Goal: Task Accomplishment & Management: Use online tool/utility

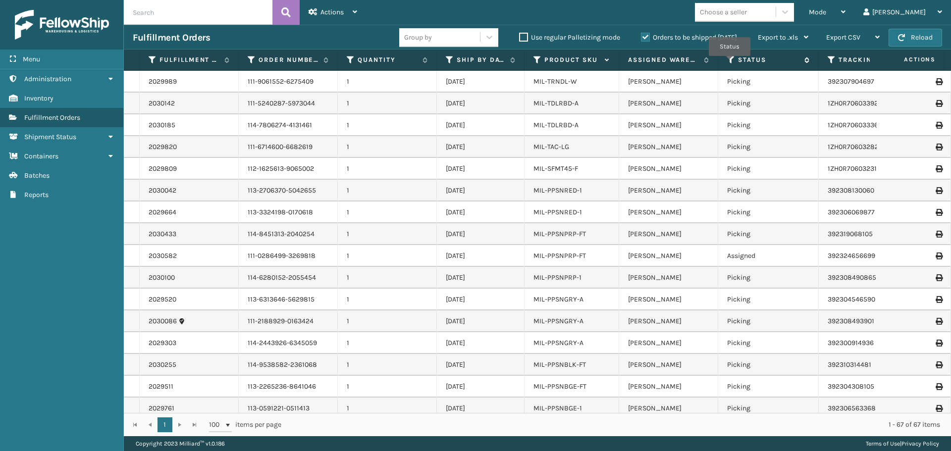
click at [730, 63] on icon at bounding box center [731, 59] width 8 height 9
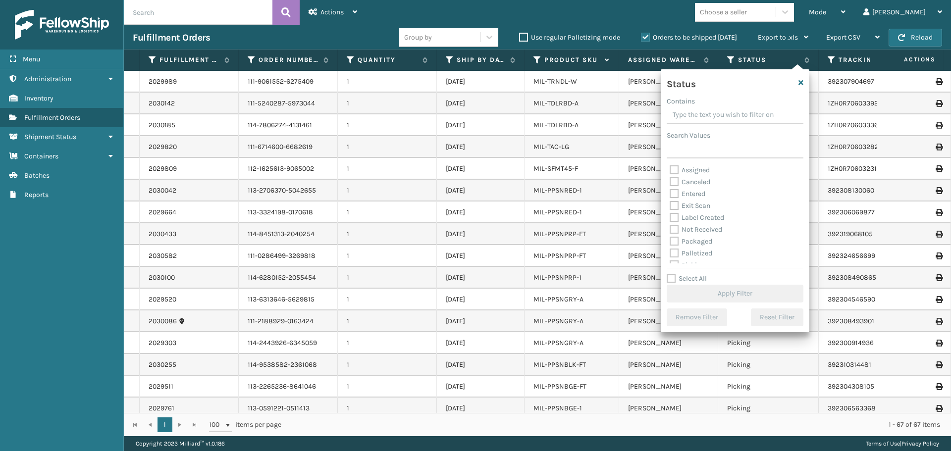
click at [674, 174] on div "Assigned" at bounding box center [735, 171] width 131 height 12
click at [672, 170] on label "Assigned" at bounding box center [690, 170] width 40 height 8
click at [670, 170] on input "Assigned" at bounding box center [670, 168] width 0 height 6
checkbox input "true"
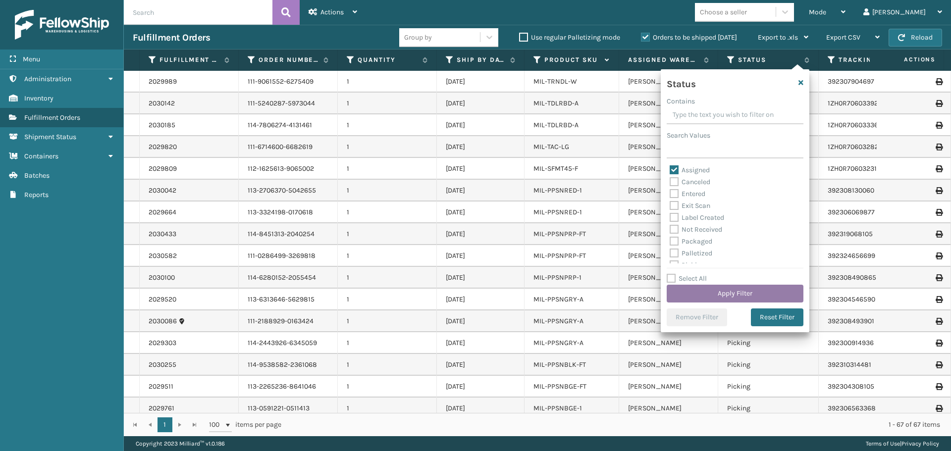
click at [730, 293] on button "Apply Filter" at bounding box center [735, 294] width 137 height 18
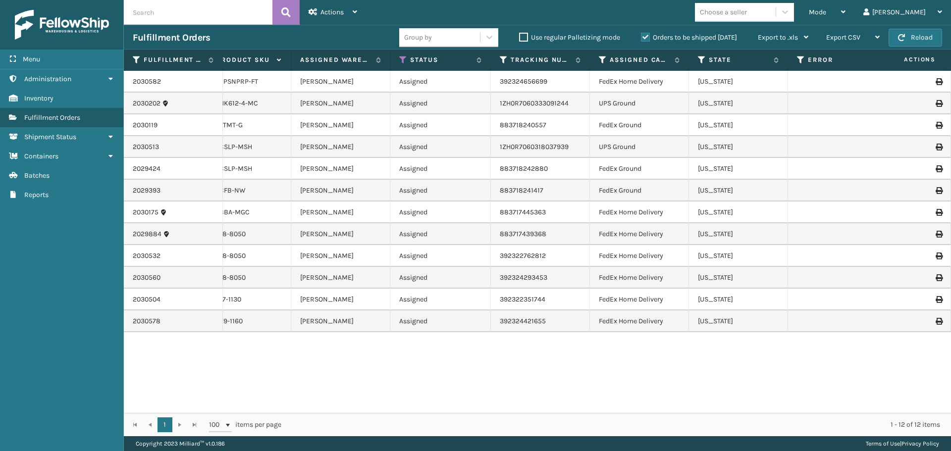
scroll to position [0, 337]
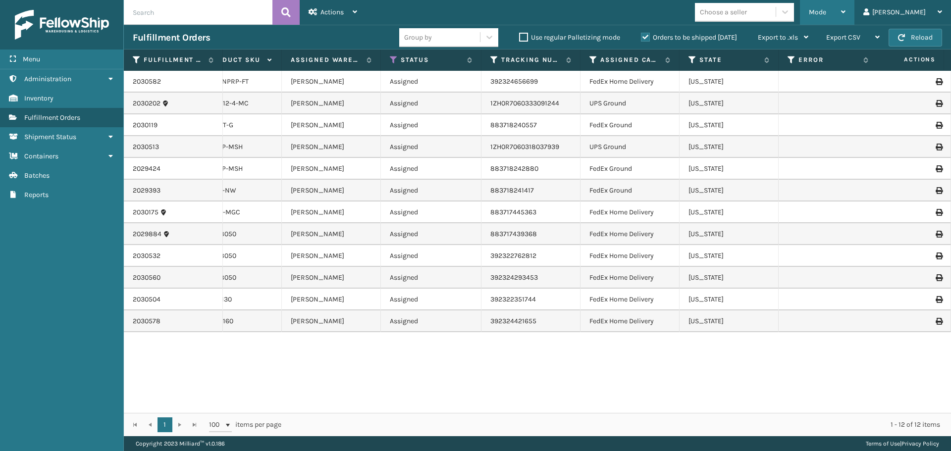
click at [846, 4] on div "Mode" at bounding box center [827, 12] width 37 height 25
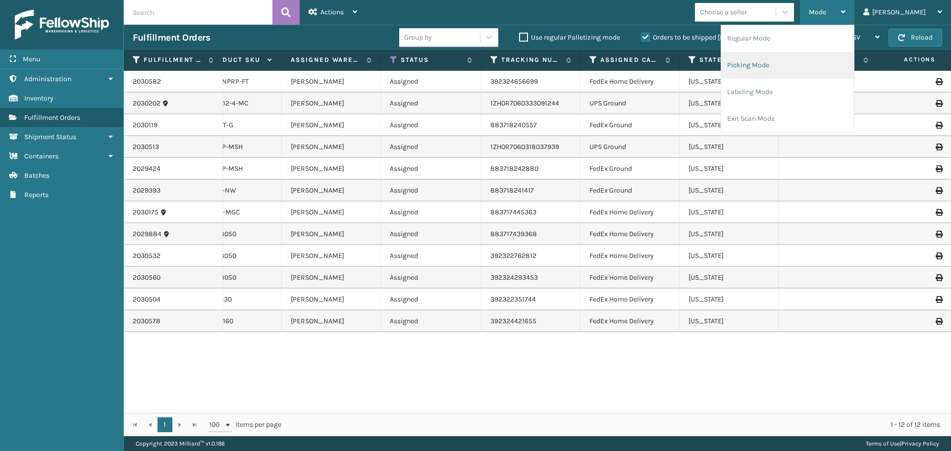
click at [787, 69] on li "Picking Mode" at bounding box center [787, 65] width 133 height 27
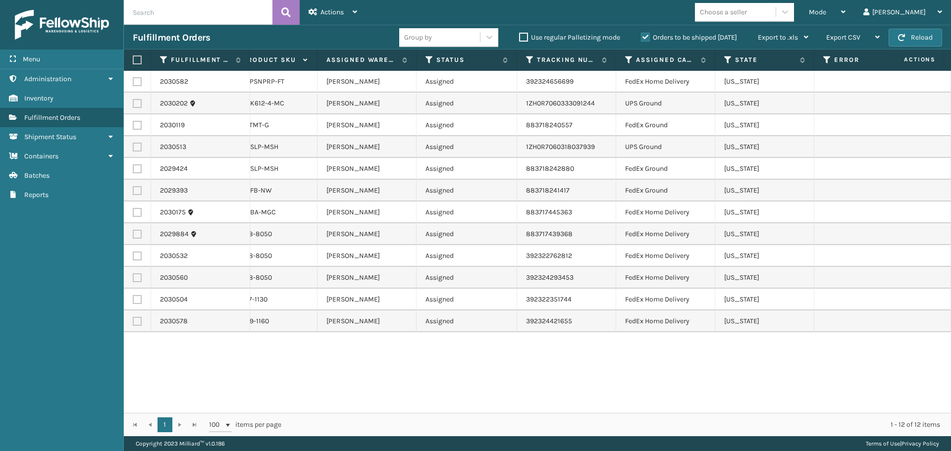
scroll to position [0, 373]
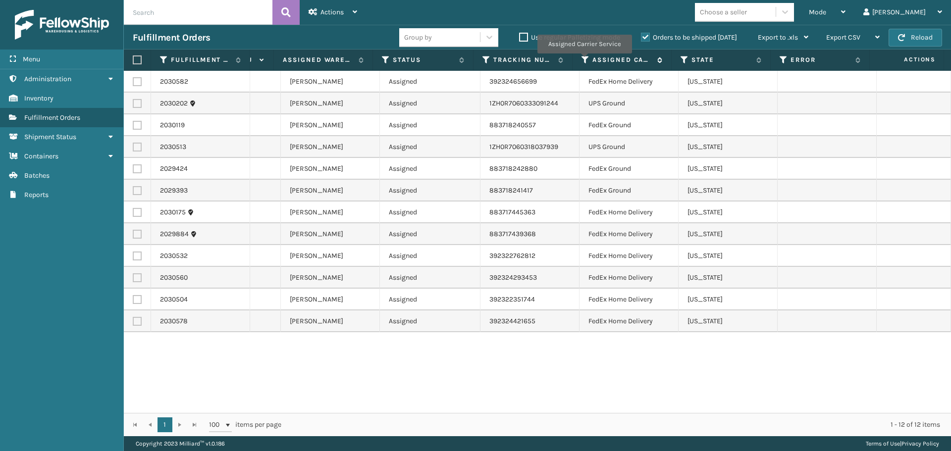
click at [584, 60] on icon at bounding box center [586, 59] width 8 height 9
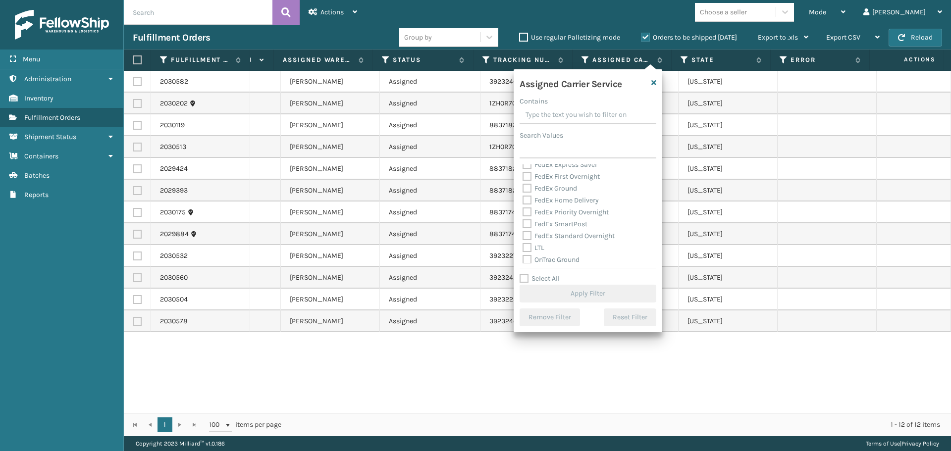
scroll to position [50, 0]
click at [525, 216] on label "FedEx Home Delivery" at bounding box center [561, 216] width 76 height 8
click at [523, 216] on input "FedEx Home Delivery" at bounding box center [523, 213] width 0 height 6
checkbox input "true"
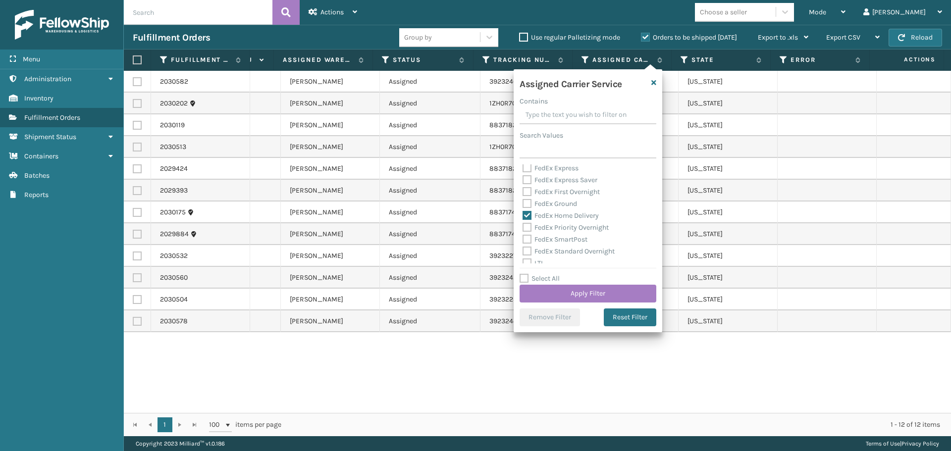
click at [527, 205] on label "FedEx Ground" at bounding box center [550, 204] width 55 height 8
click at [523, 205] on input "FedEx Ground" at bounding box center [523, 201] width 0 height 6
checkbox input "true"
click at [571, 300] on button "Apply Filter" at bounding box center [588, 294] width 137 height 18
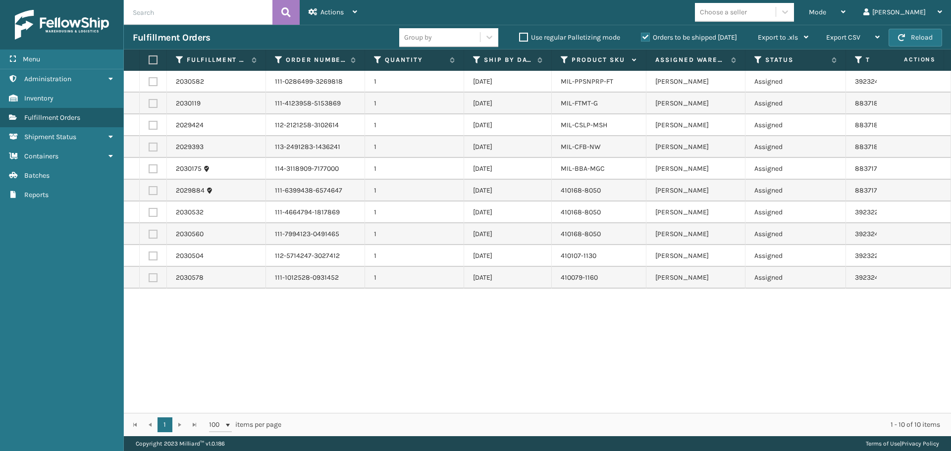
click at [149, 61] on label at bounding box center [152, 59] width 6 height 9
click at [149, 61] on input "checkbox" at bounding box center [149, 60] width 0 height 6
checkbox input "true"
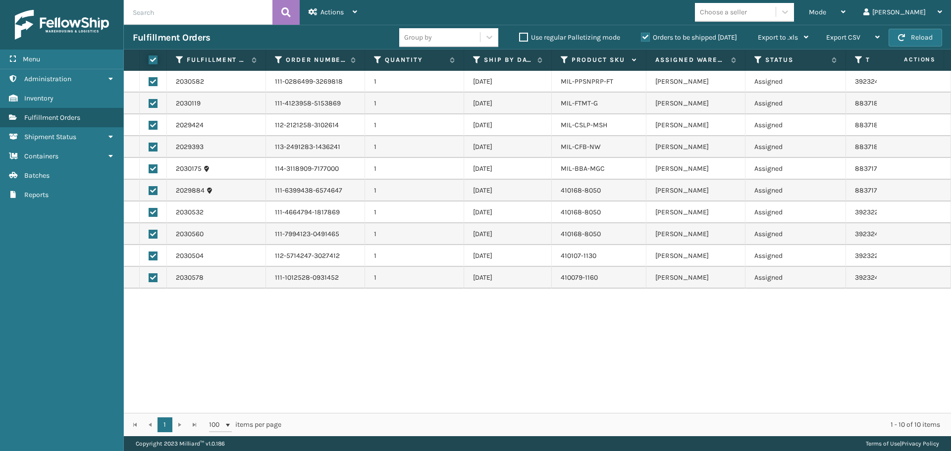
checkbox input "true"
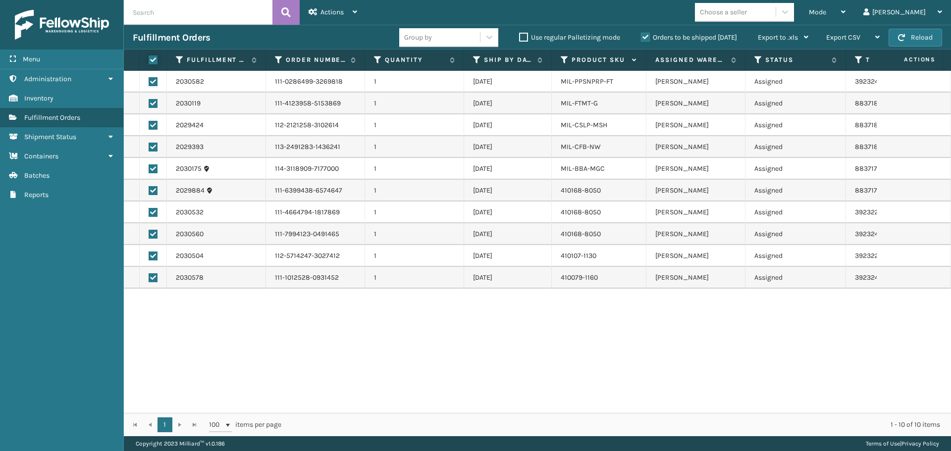
checkbox input "true"
click at [357, 15] on icon at bounding box center [355, 11] width 4 height 7
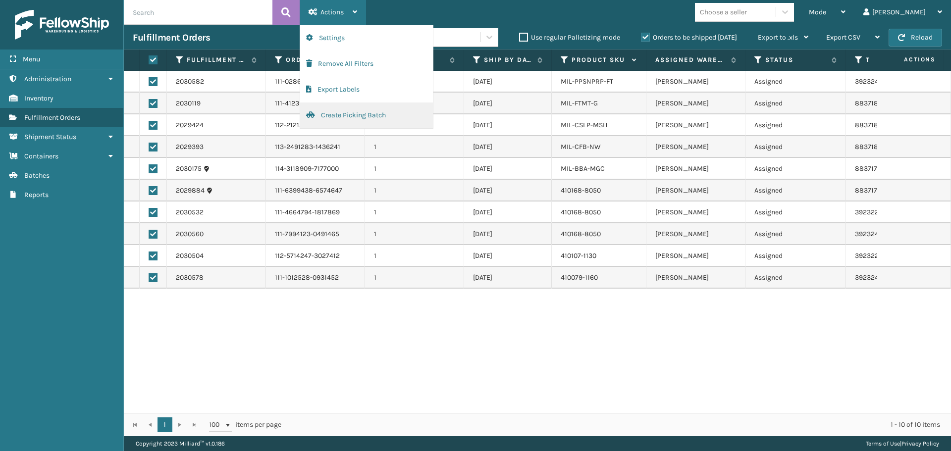
click at [367, 117] on button "Create Picking Batch" at bounding box center [366, 116] width 133 height 26
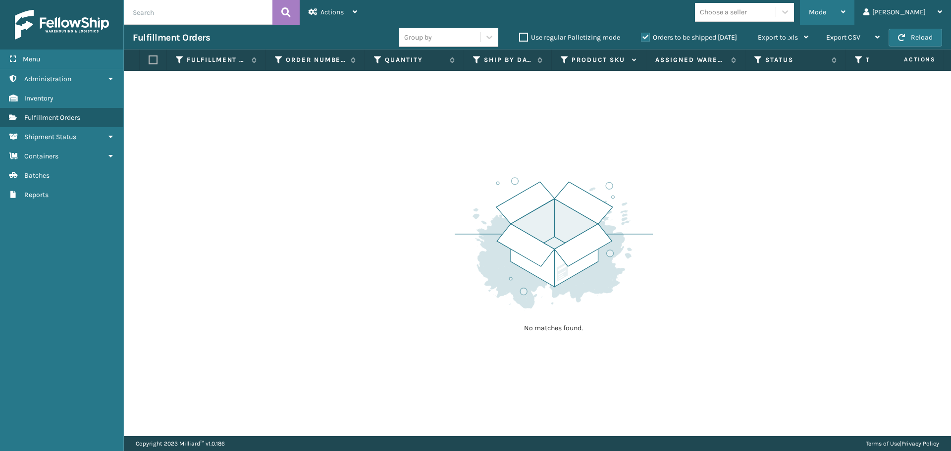
click at [846, 14] on div "Mode" at bounding box center [827, 12] width 37 height 25
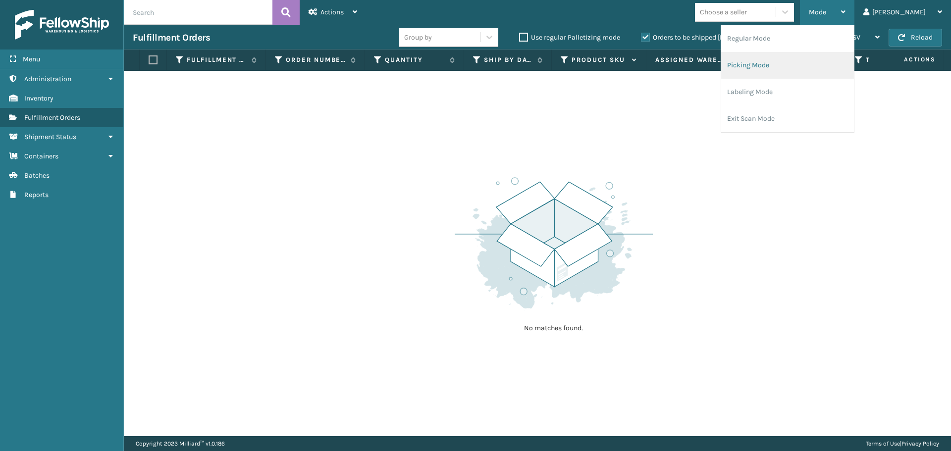
click at [804, 69] on li "Picking Mode" at bounding box center [787, 65] width 133 height 27
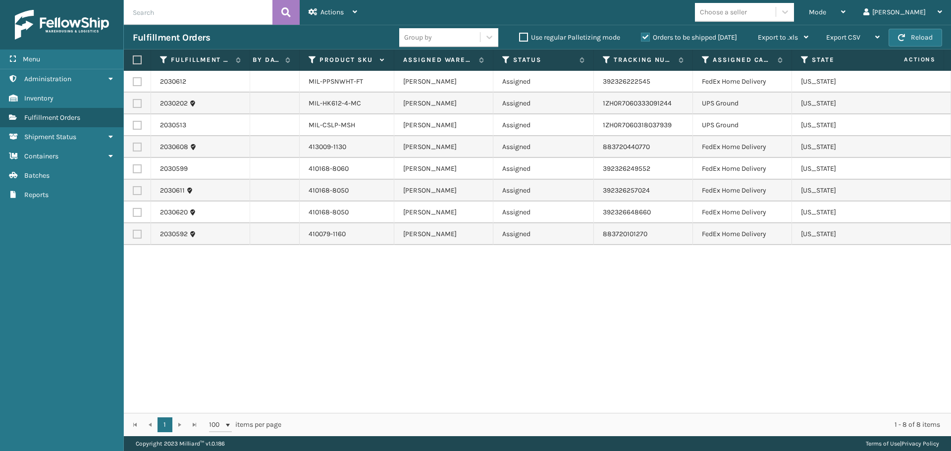
scroll to position [0, 373]
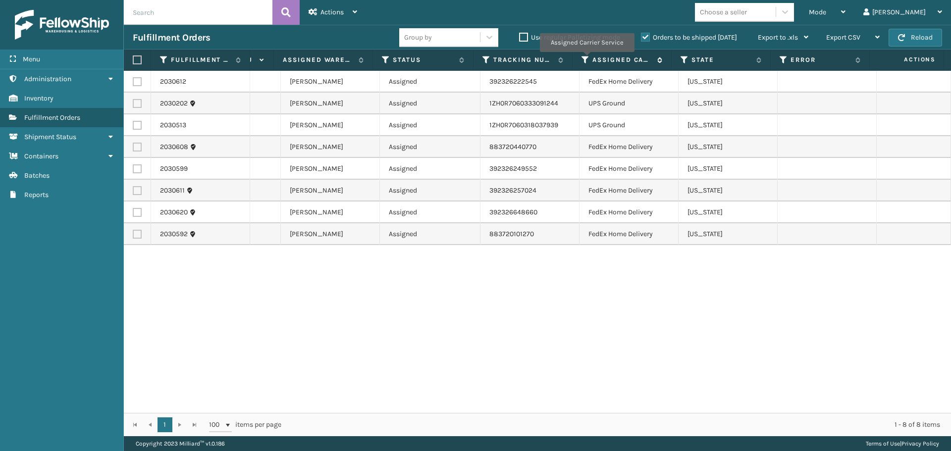
click at [587, 59] on icon at bounding box center [586, 59] width 8 height 9
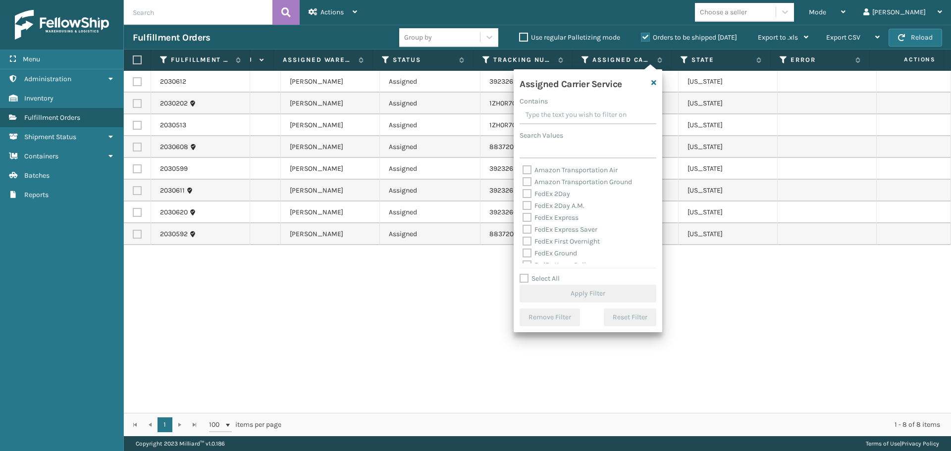
scroll to position [50, 0]
click at [528, 207] on label "FedEx Ground" at bounding box center [550, 204] width 55 height 8
click at [523, 205] on input "FedEx Ground" at bounding box center [523, 201] width 0 height 6
checkbox input "true"
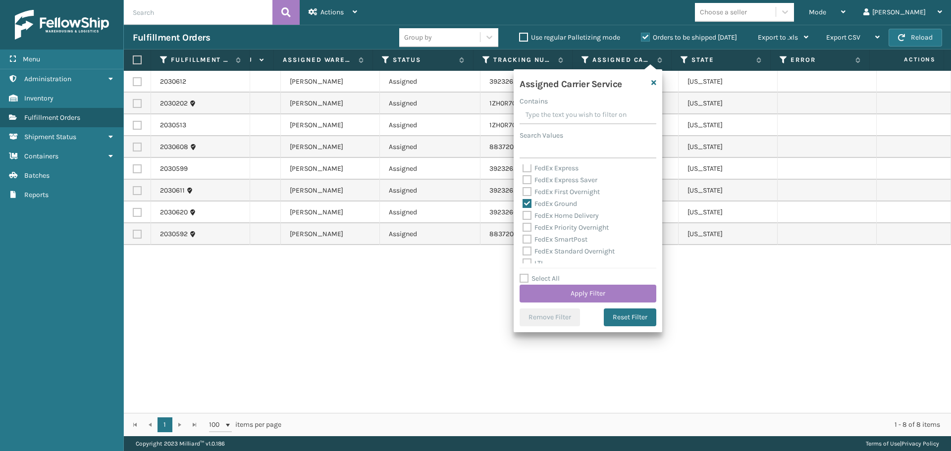
click at [529, 215] on label "FedEx Home Delivery" at bounding box center [561, 216] width 76 height 8
click at [523, 215] on input "FedEx Home Delivery" at bounding box center [523, 213] width 0 height 6
checkbox input "true"
click at [587, 296] on button "Apply Filter" at bounding box center [588, 294] width 137 height 18
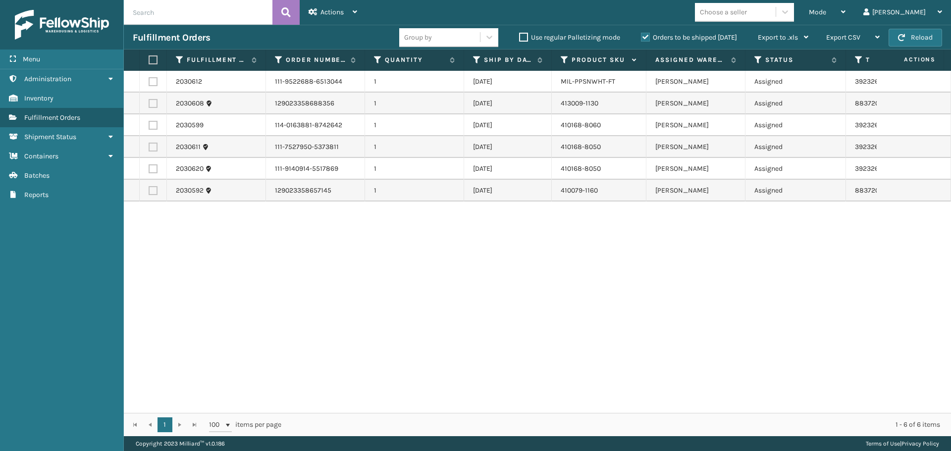
click at [152, 61] on label at bounding box center [152, 59] width 6 height 9
click at [149, 61] on input "checkbox" at bounding box center [149, 60] width 0 height 6
checkbox input "true"
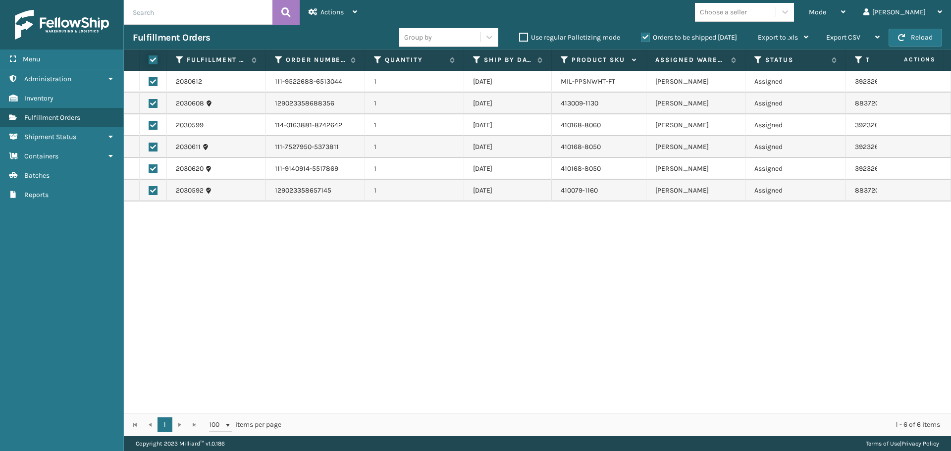
checkbox input "true"
click at [336, 10] on span "Actions" at bounding box center [332, 12] width 23 height 8
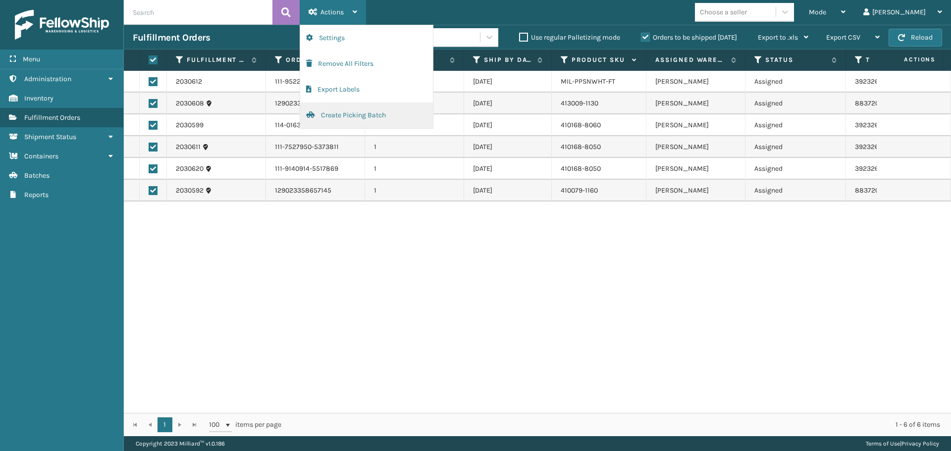
click at [331, 120] on button "Create Picking Batch" at bounding box center [366, 116] width 133 height 26
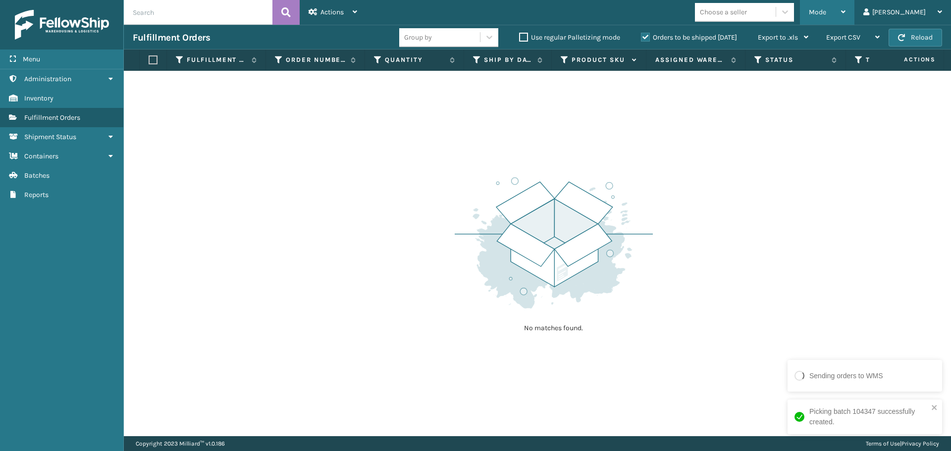
click at [846, 15] on div "Mode" at bounding box center [827, 12] width 37 height 25
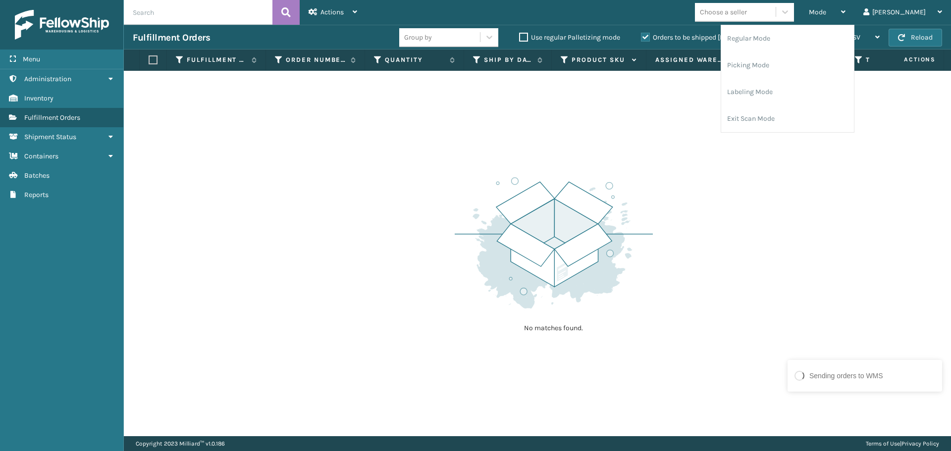
click at [628, 292] on img at bounding box center [554, 242] width 198 height 137
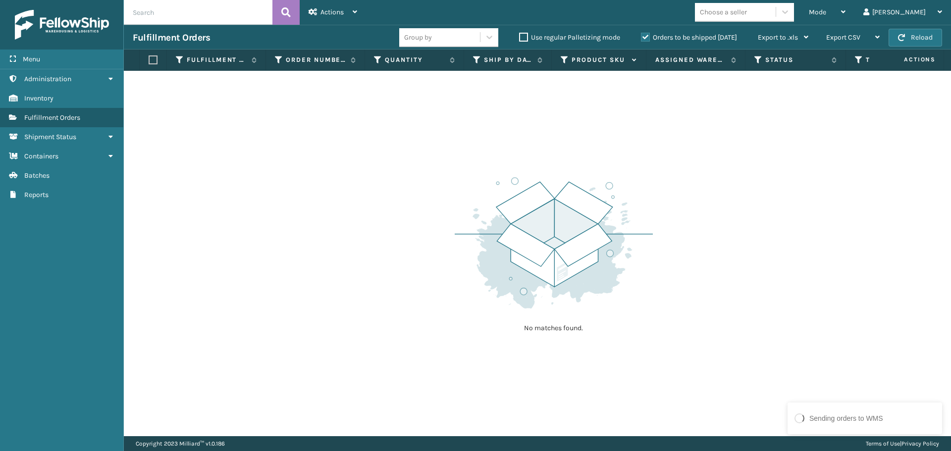
drag, startPoint x: 621, startPoint y: 427, endPoint x: 633, endPoint y: 433, distance: 13.3
click at [633, 432] on div "No matches found." at bounding box center [538, 254] width 828 height 366
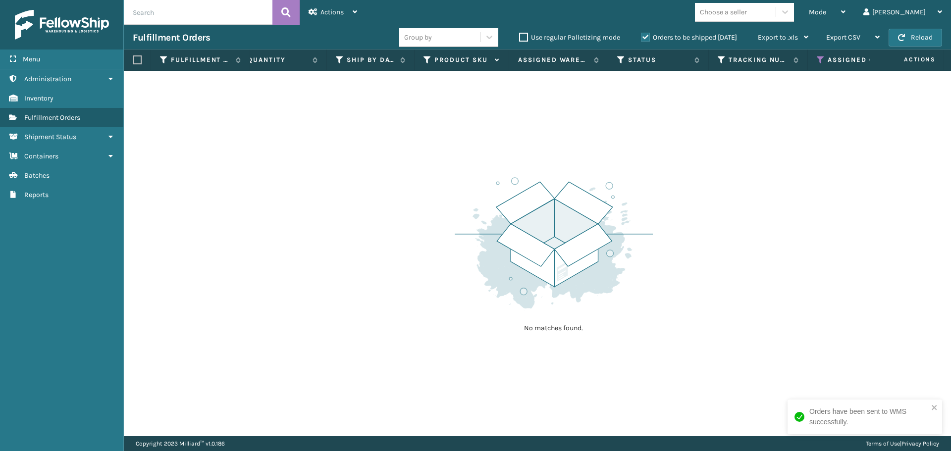
scroll to position [0, 373]
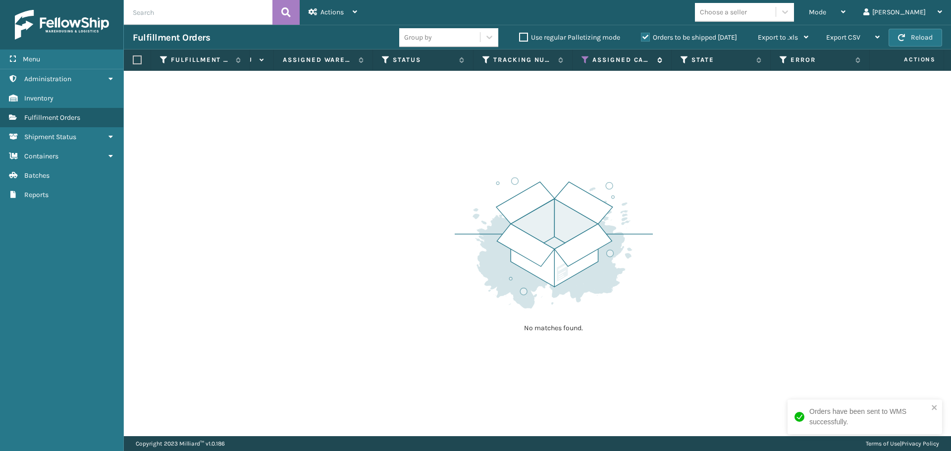
click at [585, 60] on icon at bounding box center [586, 59] width 8 height 9
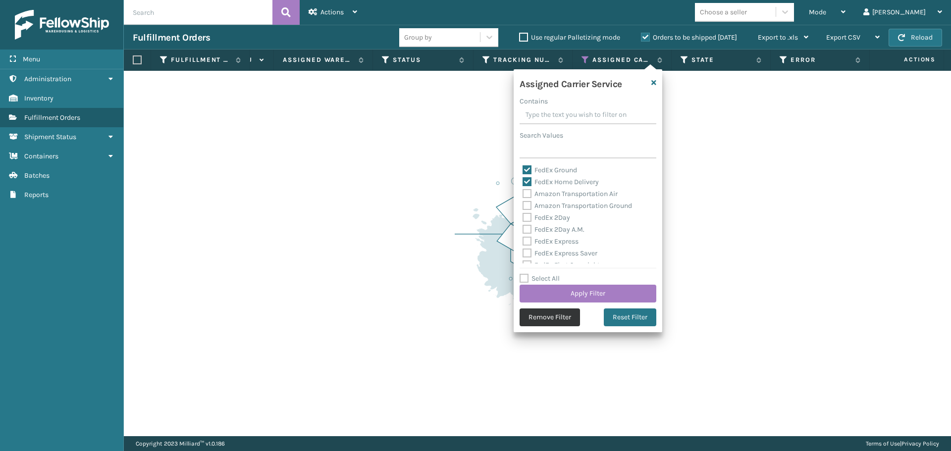
click at [553, 318] on button "Remove Filter" at bounding box center [550, 318] width 60 height 18
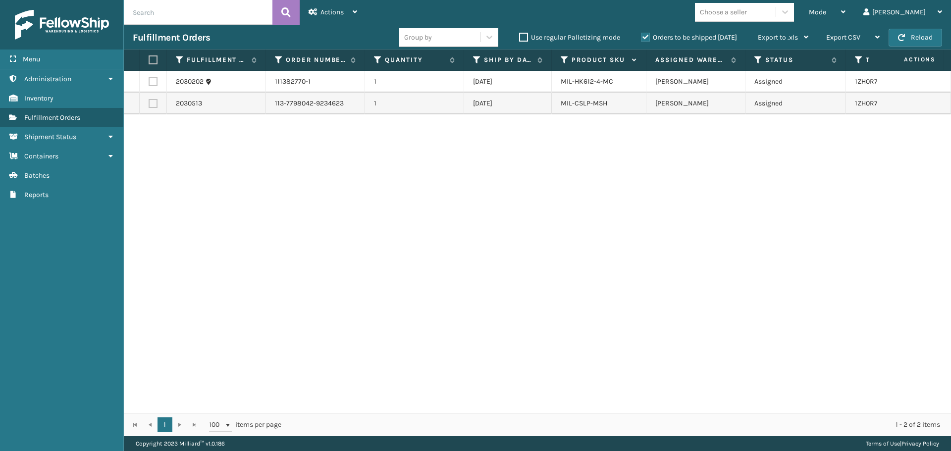
click at [152, 60] on label at bounding box center [152, 59] width 6 height 9
click at [149, 60] on input "checkbox" at bounding box center [149, 60] width 0 height 6
checkbox input "true"
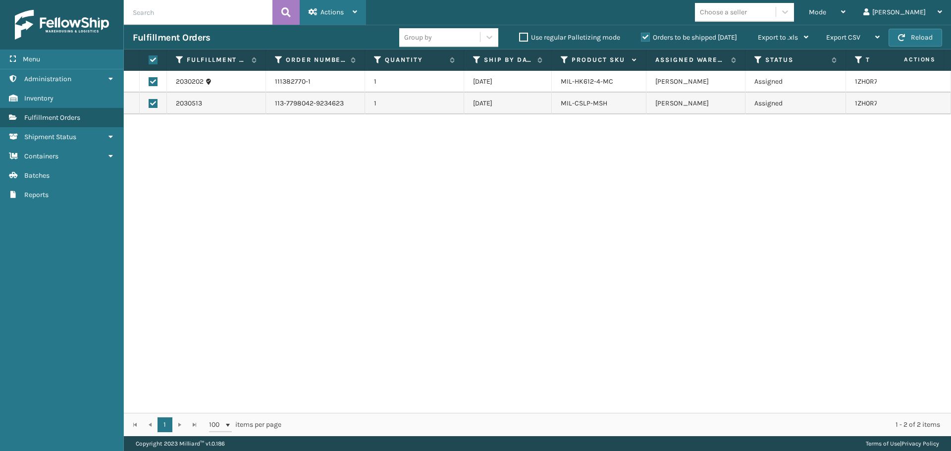
click at [347, 8] on div "Actions" at bounding box center [333, 12] width 49 height 25
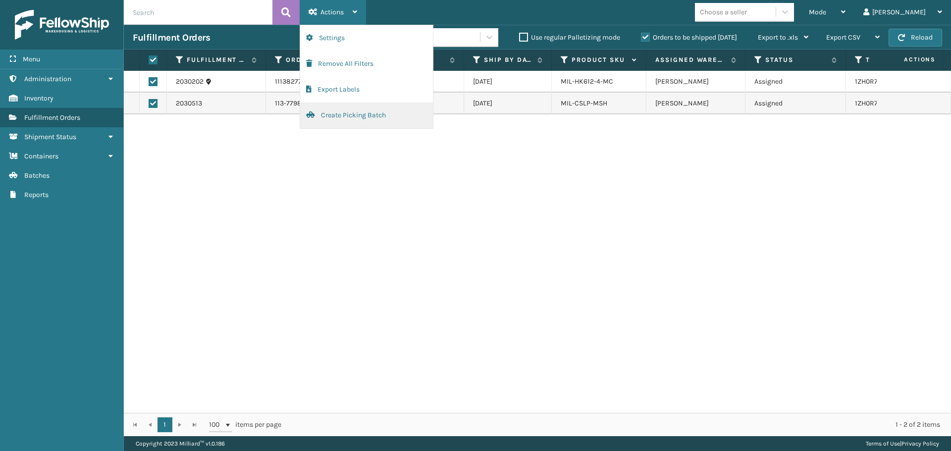
click at [347, 113] on button "Create Picking Batch" at bounding box center [366, 116] width 133 height 26
